Goal: Task Accomplishment & Management: Manage account settings

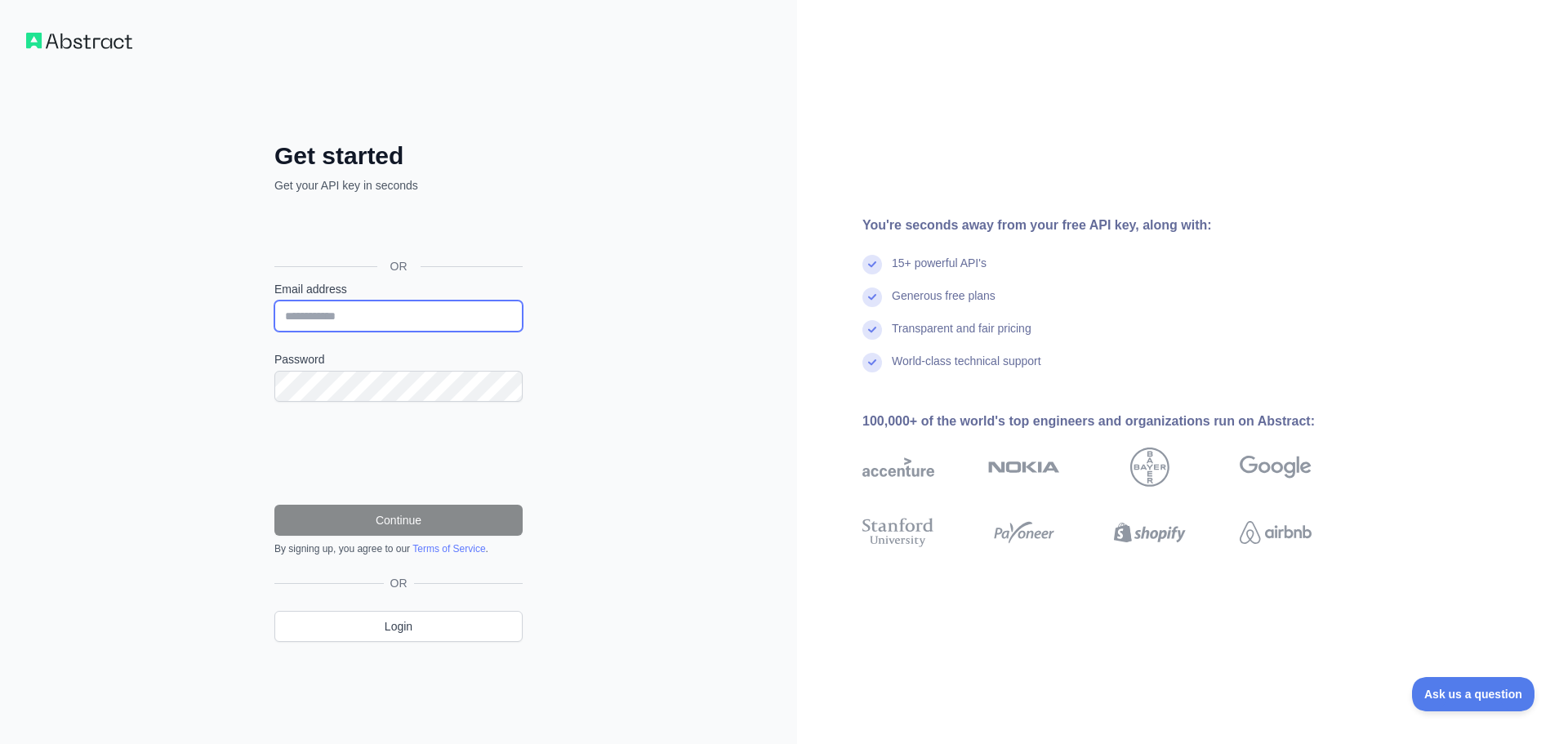
type input "**********"
click at [363, 517] on button "Continue" at bounding box center [399, 520] width 248 height 31
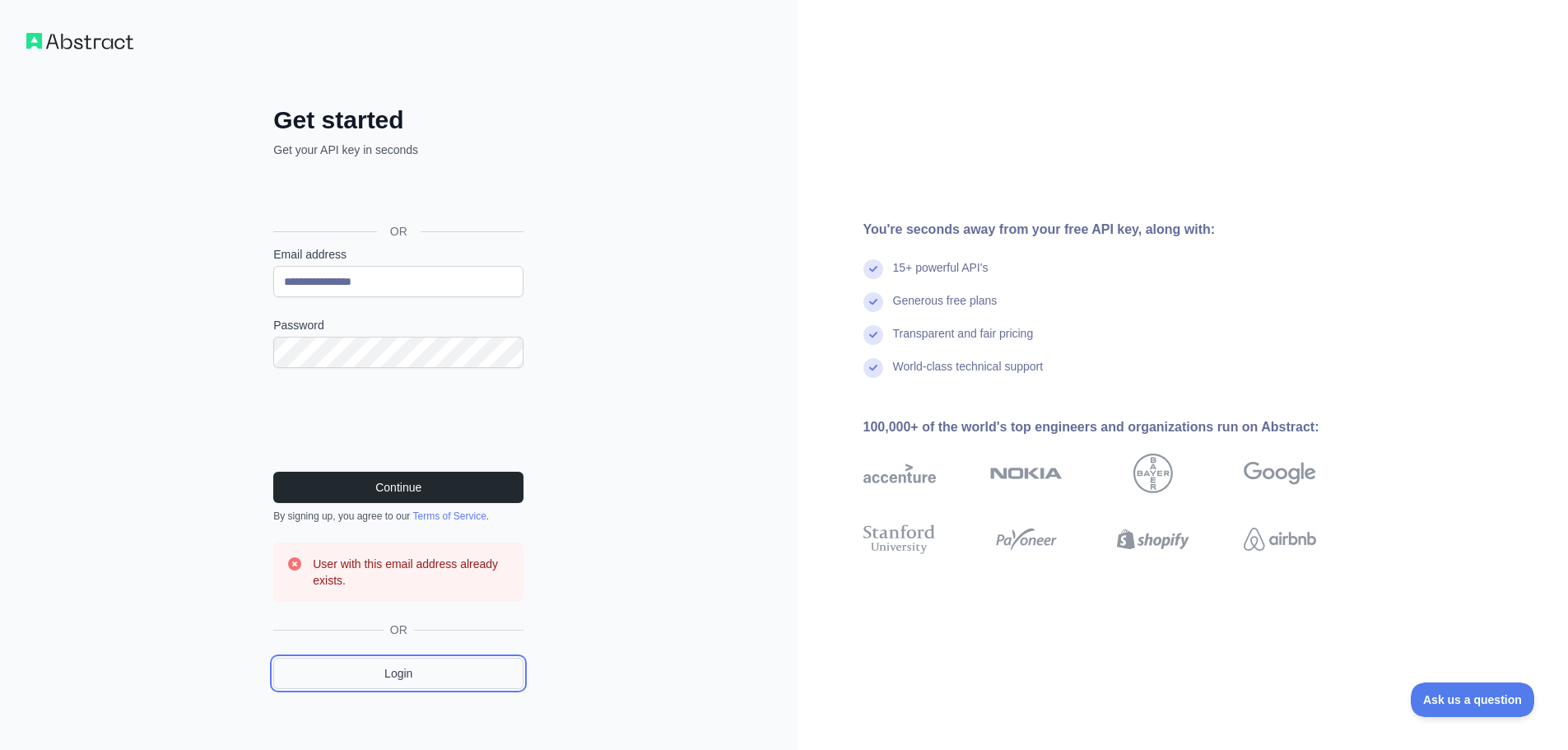
click at [416, 671] on link "Login" at bounding box center [399, 673] width 250 height 31
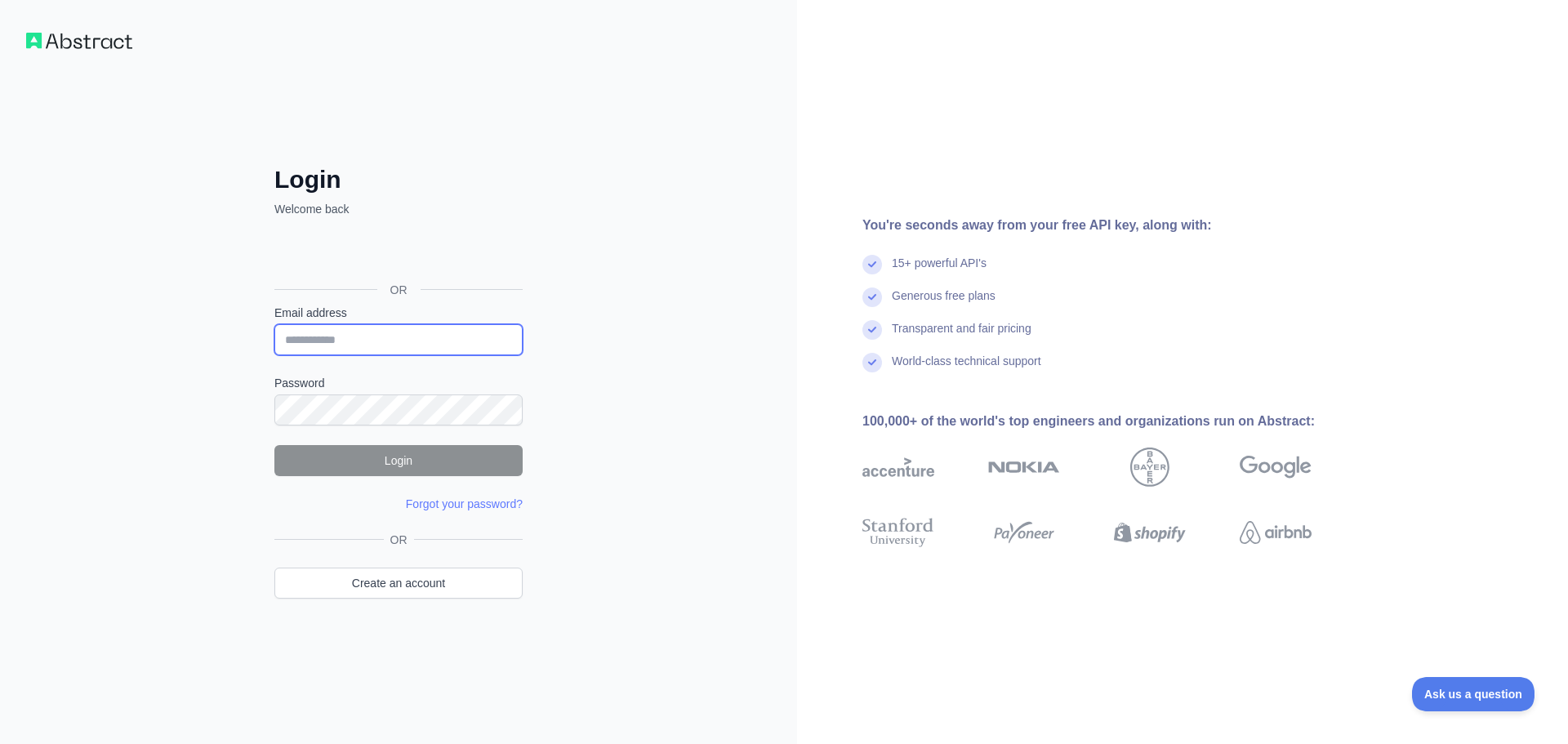
type input "**********"
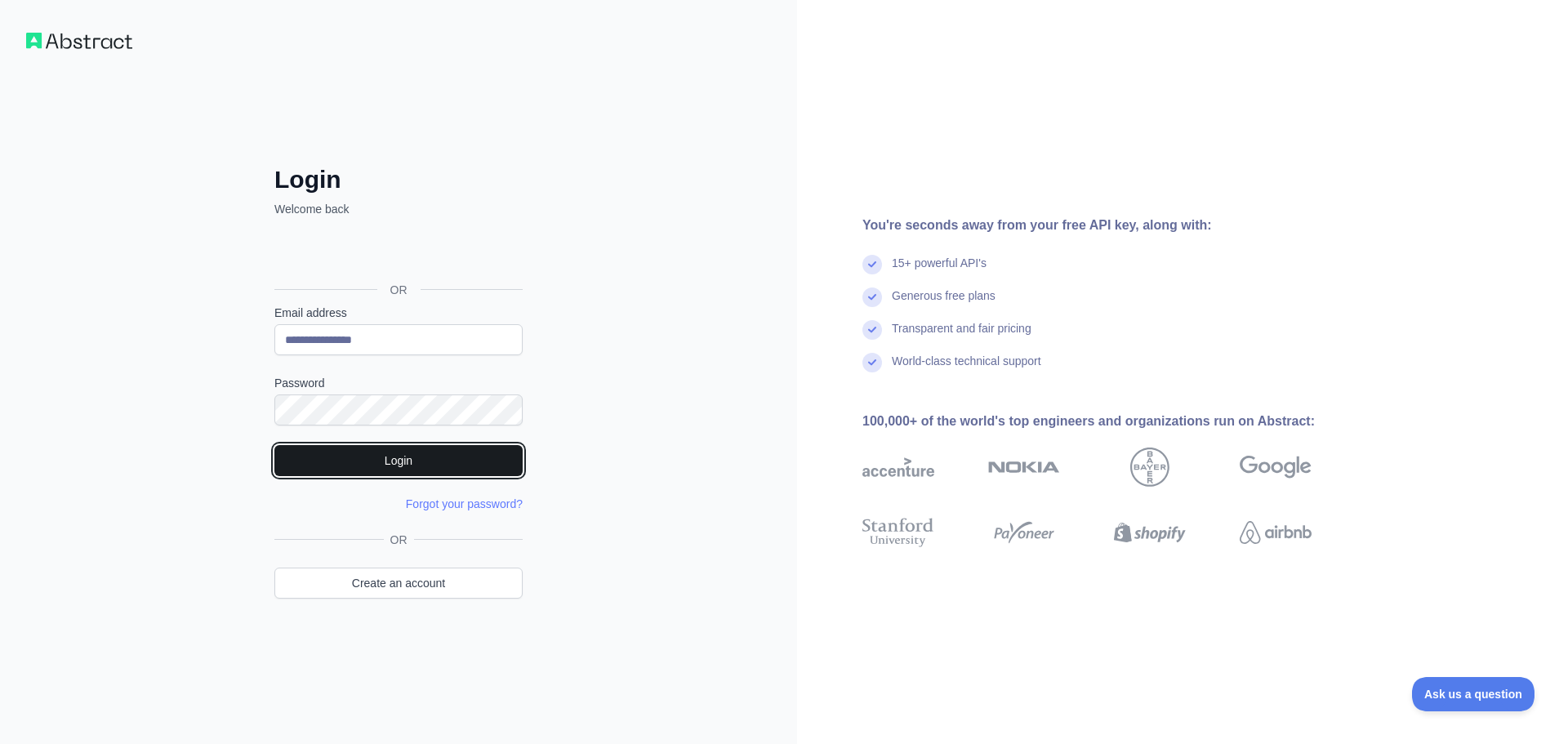
click at [349, 472] on button "Login" at bounding box center [399, 460] width 248 height 31
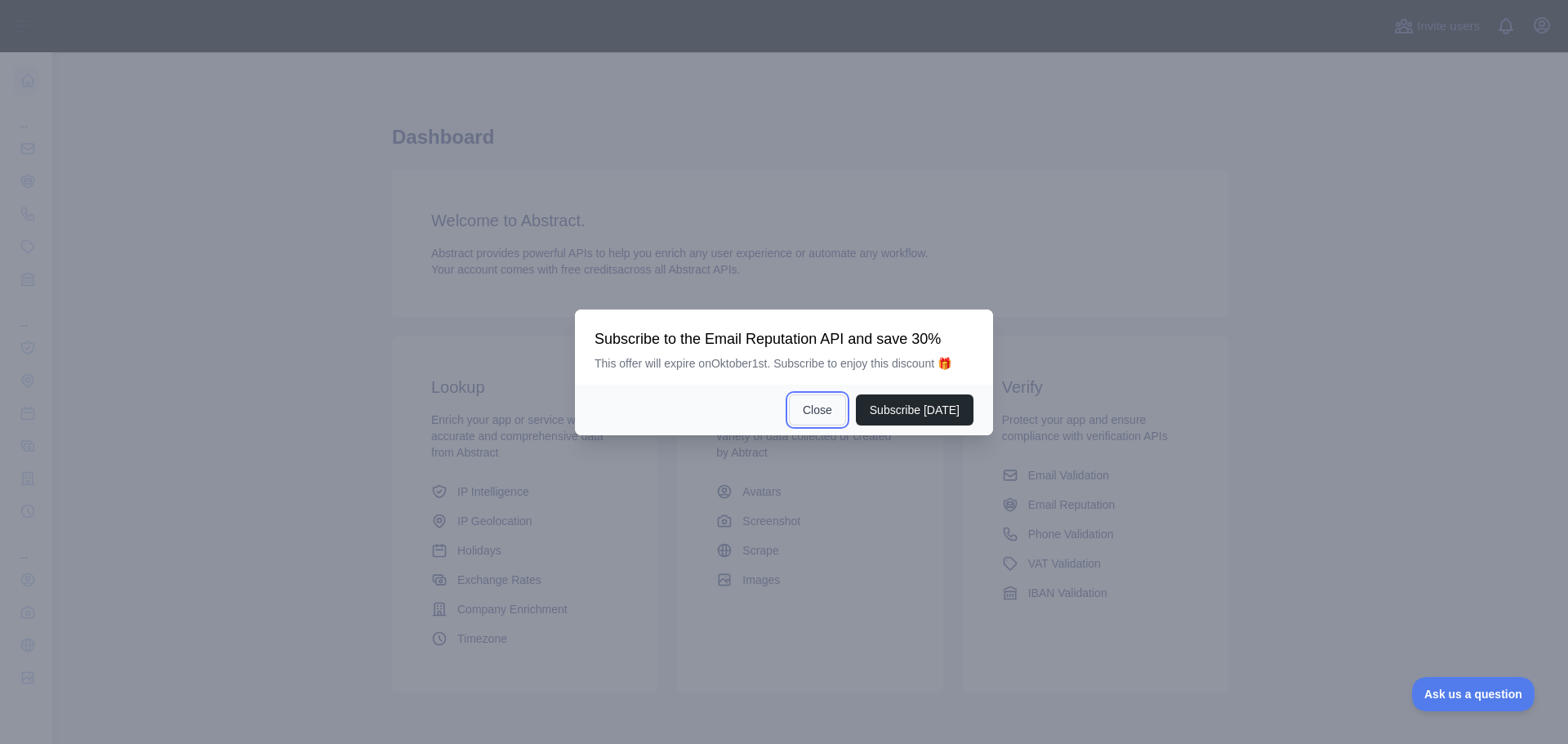
click at [821, 414] on button "Close" at bounding box center [817, 410] width 57 height 31
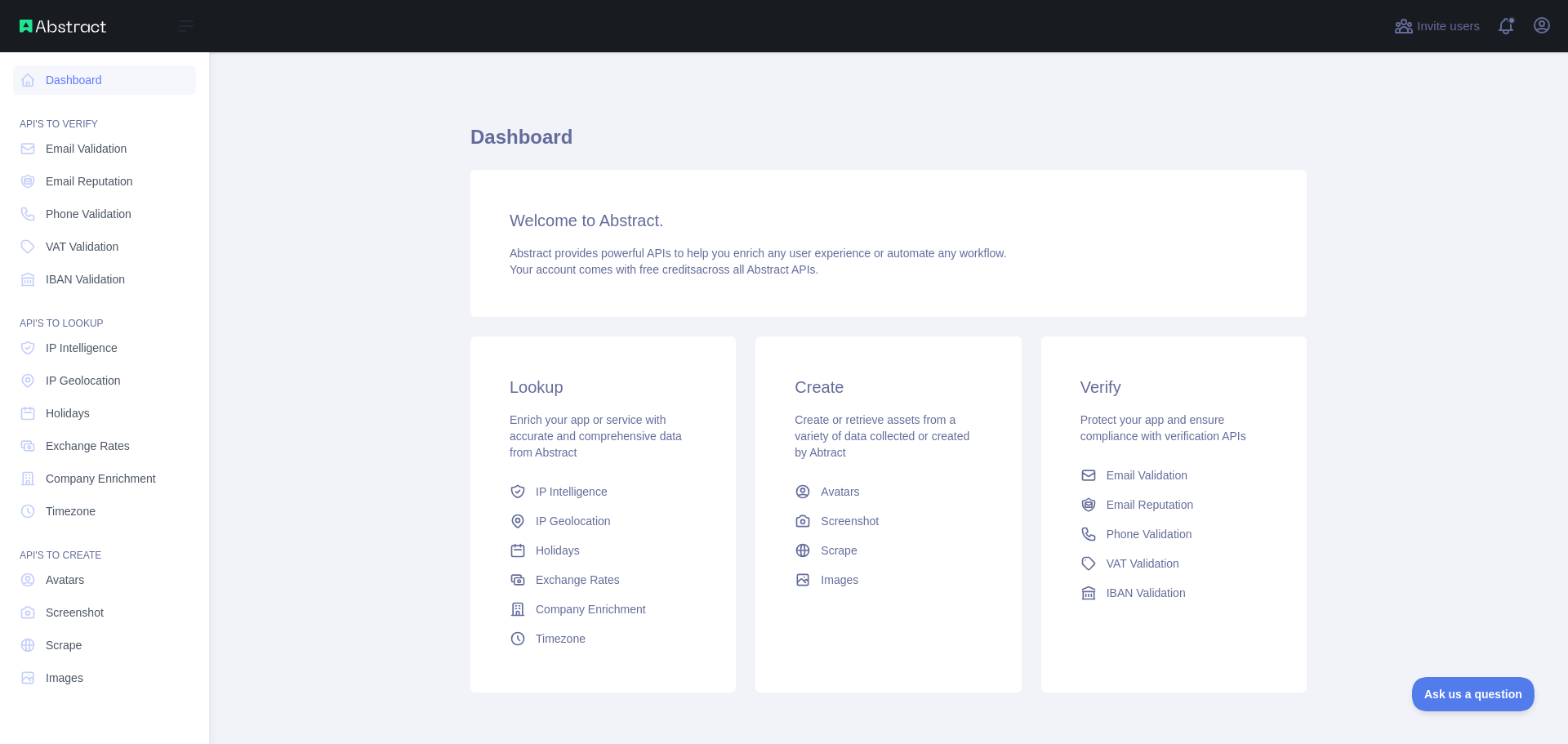
click at [58, 35] on div "Open sidebar" at bounding box center [104, 26] width 209 height 53
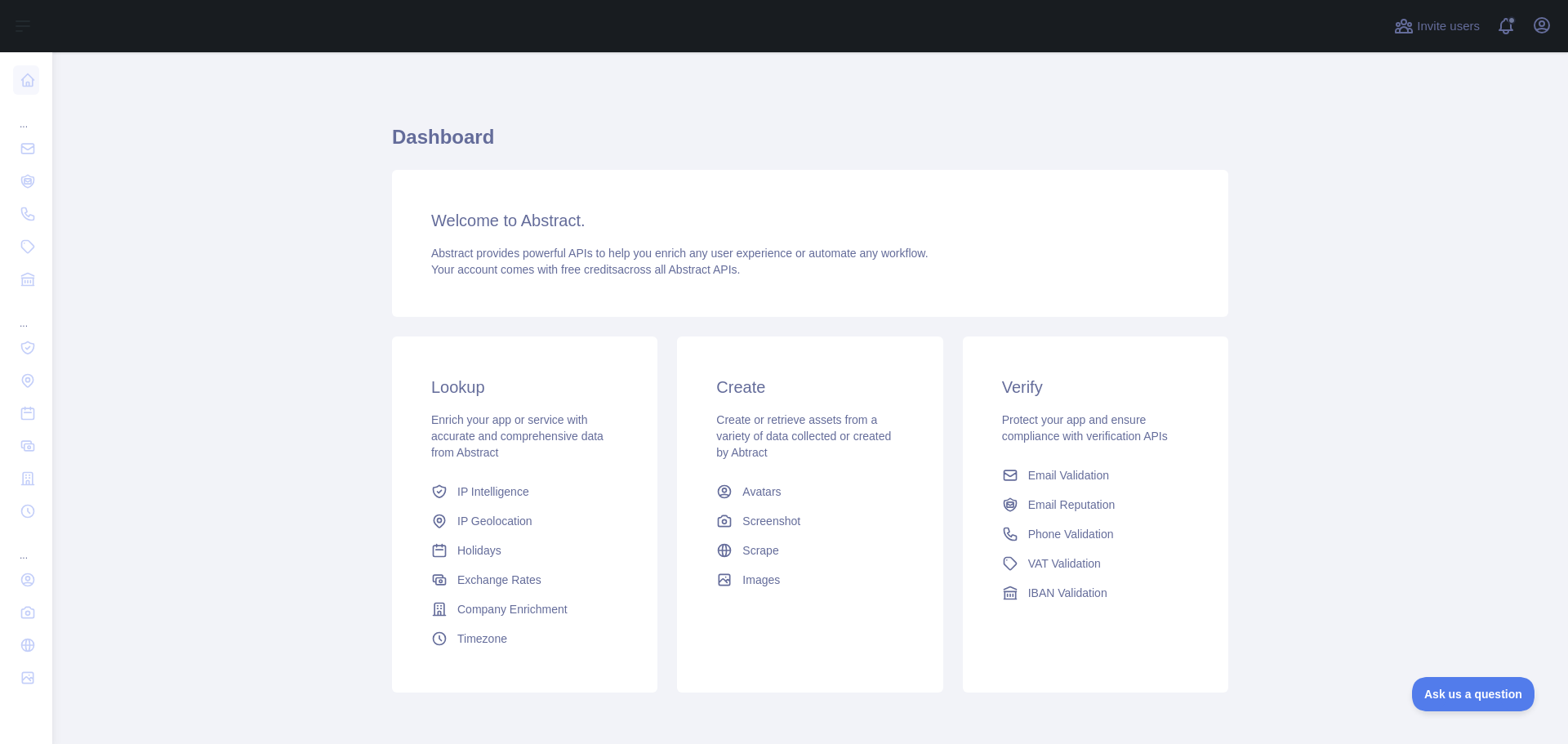
click at [1214, 88] on div "Dashboard Welcome to Abstract. Abstract provides powerful APIs to help you enri…" at bounding box center [810, 433] width 836 height 762
click at [1538, 24] on icon "button" at bounding box center [1542, 25] width 15 height 15
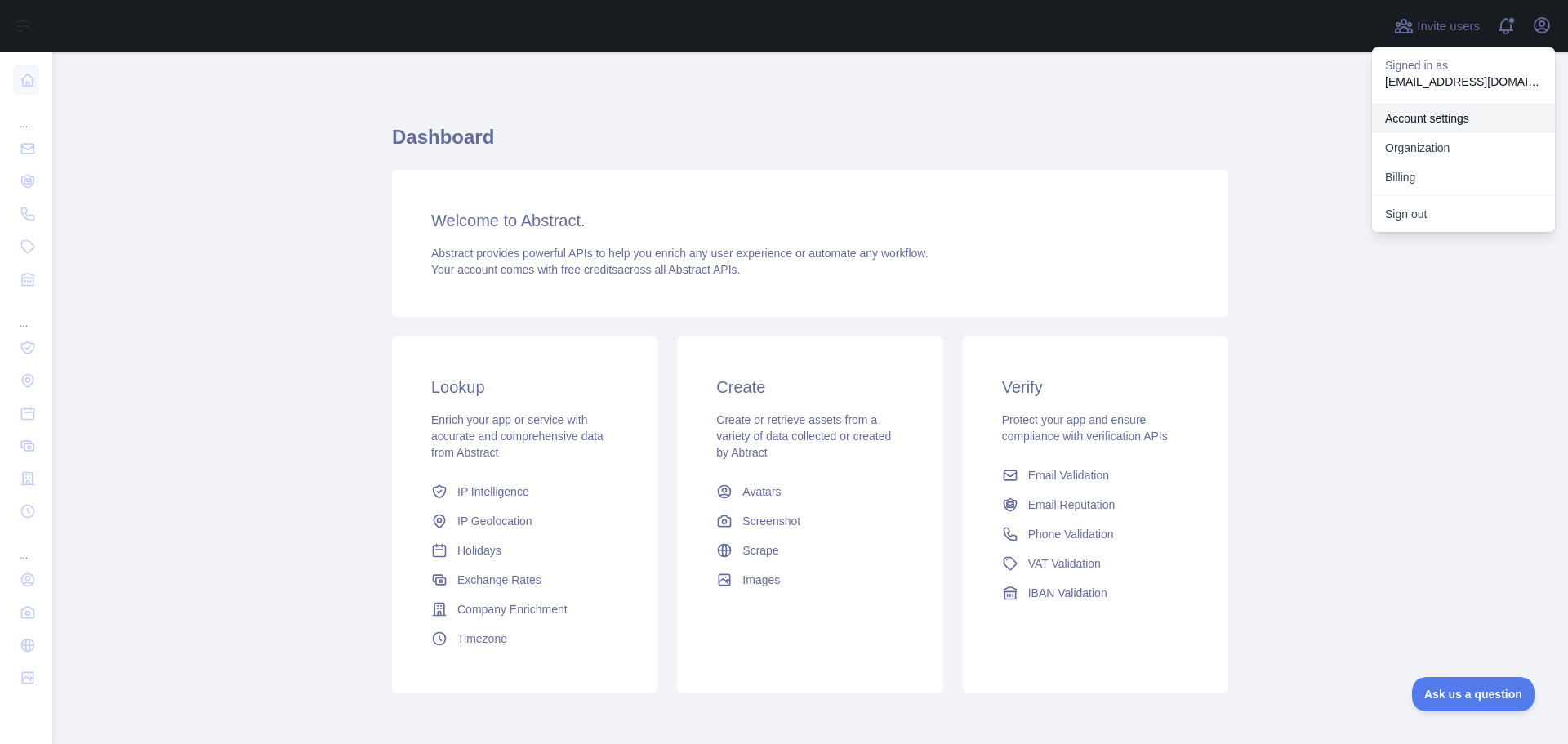
click at [1438, 124] on link "Account settings" at bounding box center [1463, 119] width 183 height 30
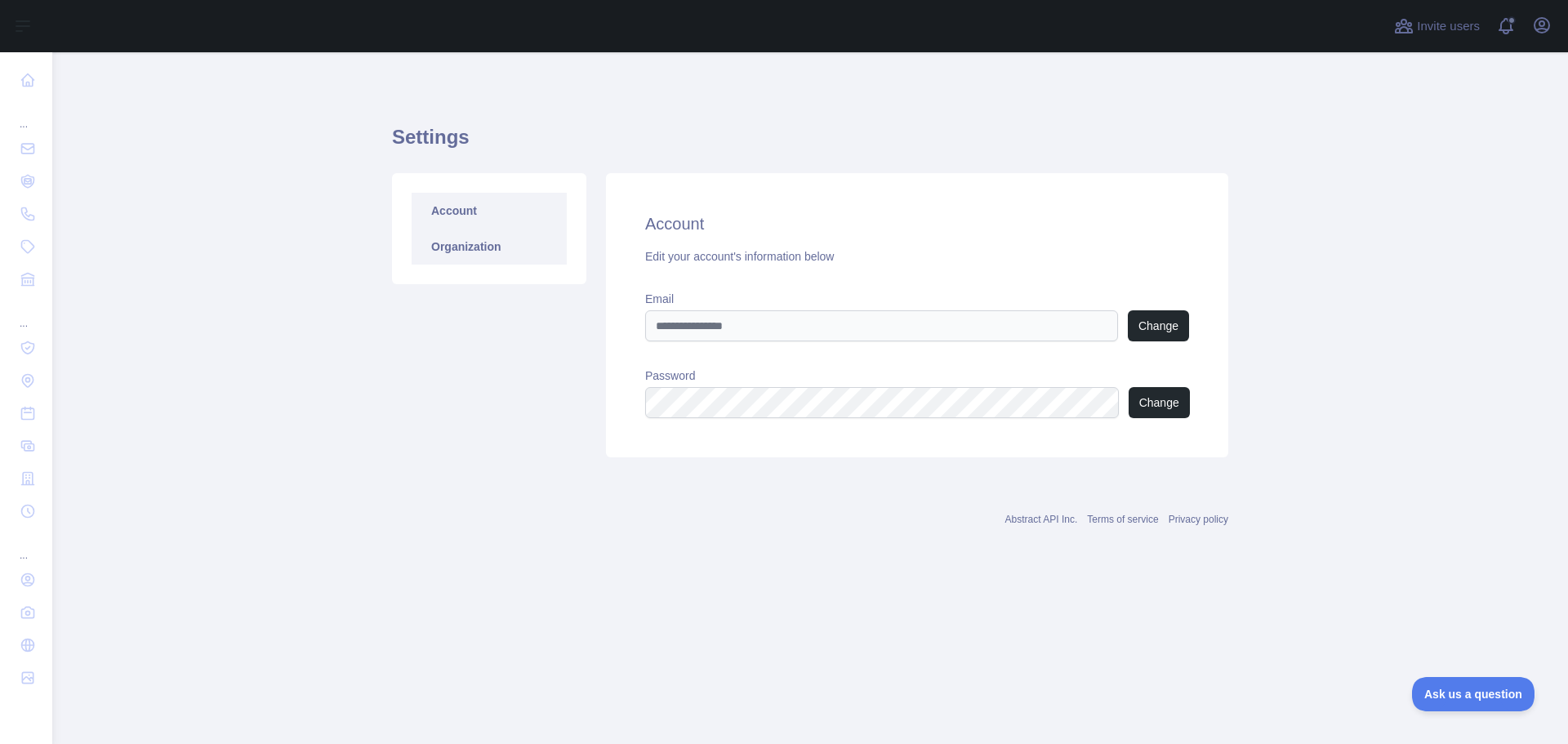
click at [473, 242] on link "Organization" at bounding box center [488, 246] width 155 height 36
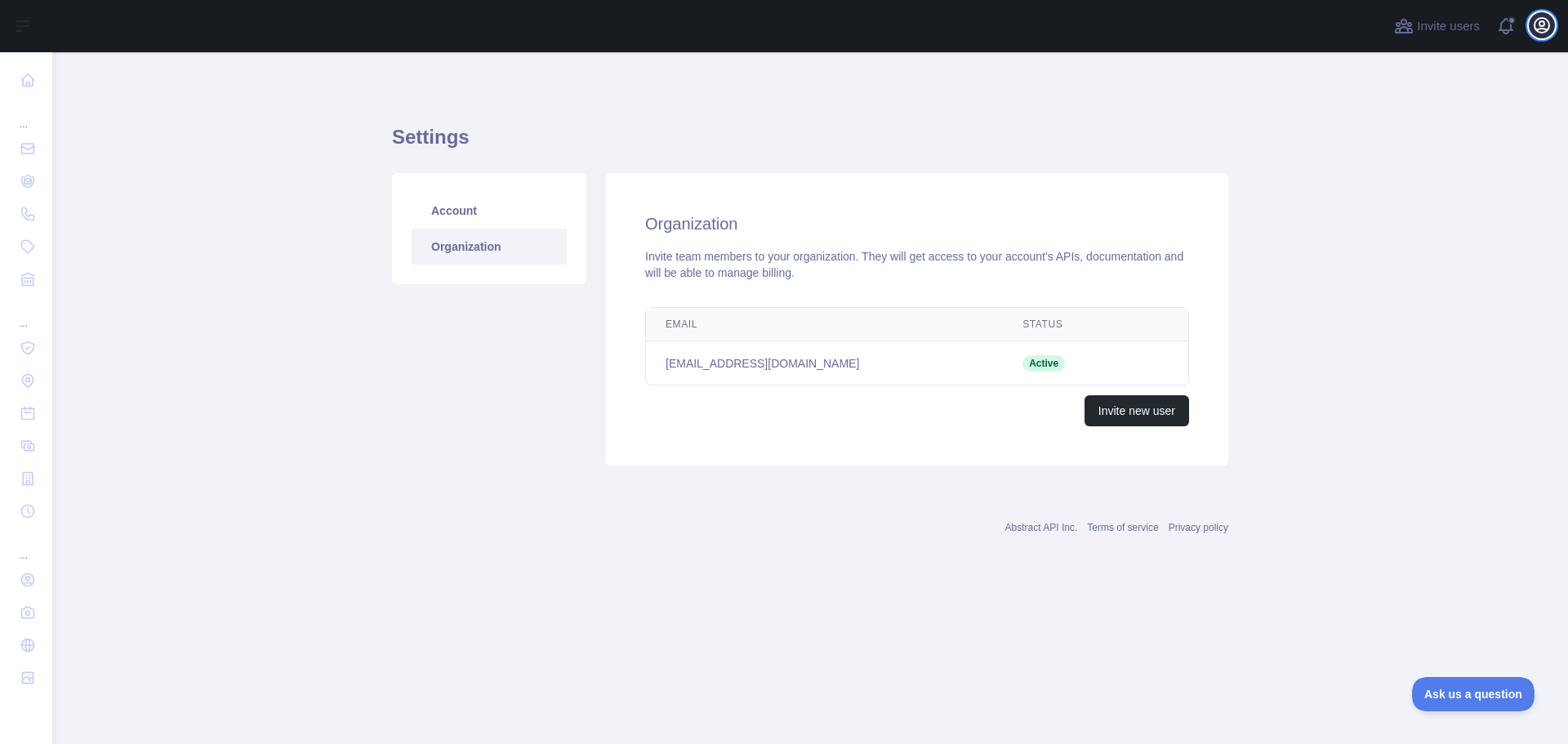
click at [1544, 23] on icon "button" at bounding box center [1542, 25] width 15 height 15
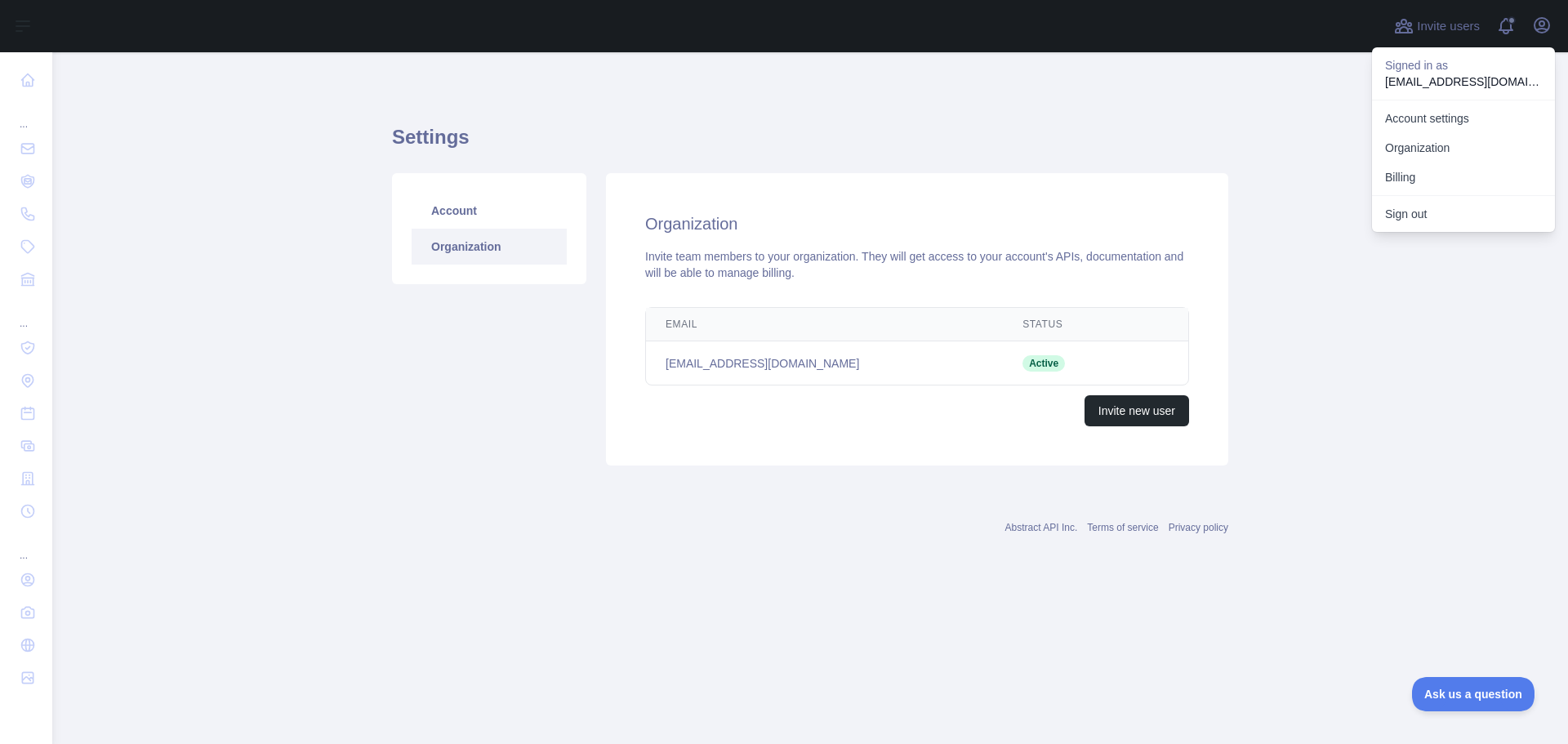
click at [738, 123] on div "Settings Account Organization Organization Invite team members to your organiza…" at bounding box center [810, 291] width 836 height 397
